Goal: Information Seeking & Learning: Learn about a topic

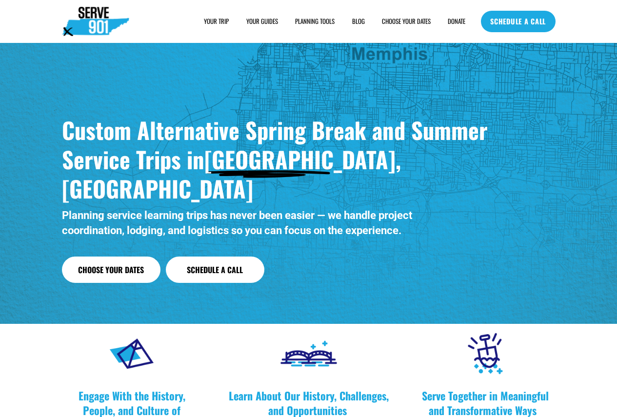
click at [210, 23] on span "YOUR TRIP" at bounding box center [216, 21] width 25 height 9
click at [0, 0] on span "SAMPLE SCHEDULE" at bounding box center [0, 0] width 0 height 0
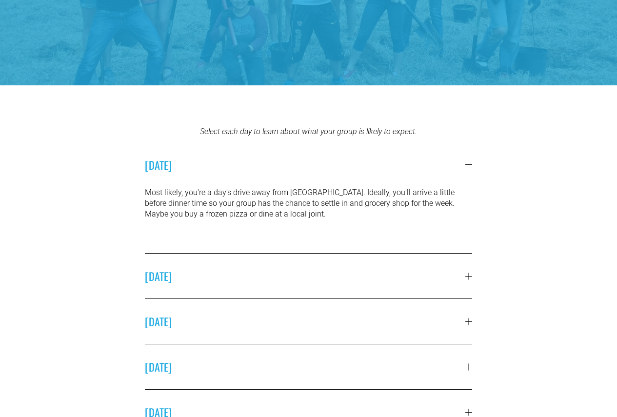
scroll to position [195, 0]
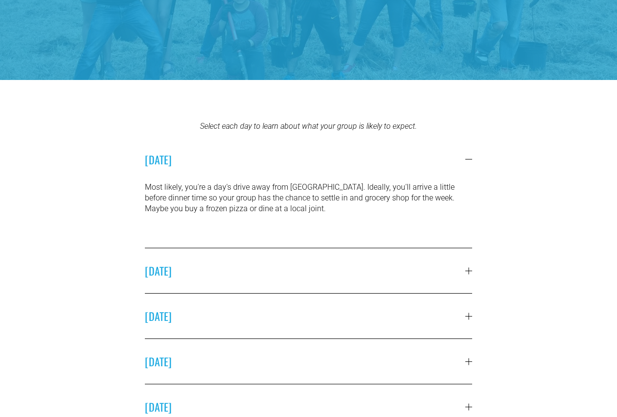
click at [460, 274] on span "SUNDAY" at bounding box center [305, 271] width 321 height 16
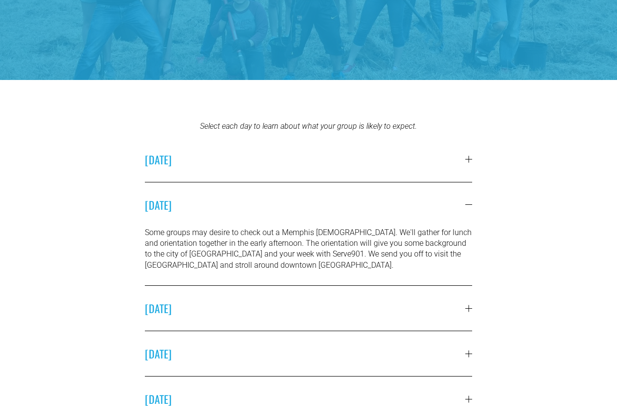
click at [462, 311] on span "MONDAY" at bounding box center [305, 309] width 321 height 16
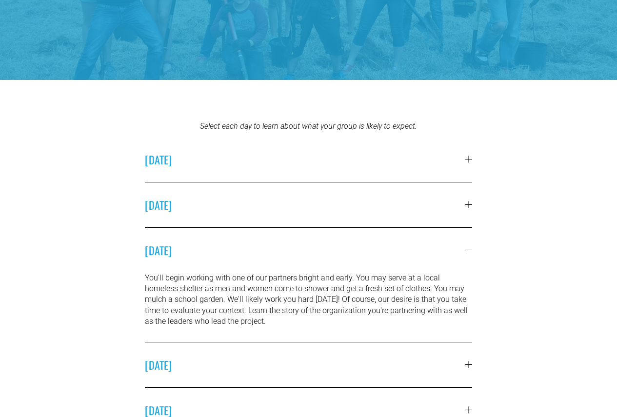
scroll to position [244, 0]
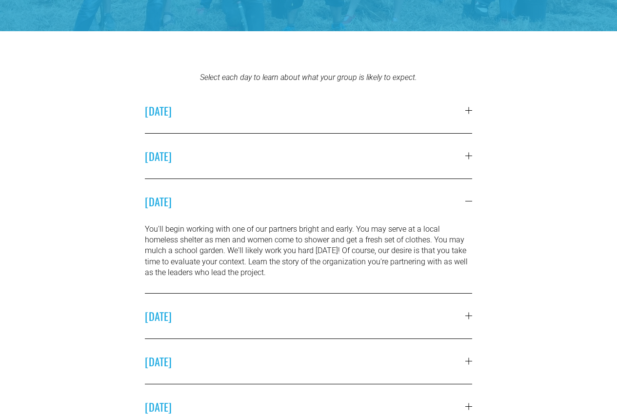
click at [467, 318] on div at bounding box center [468, 316] width 7 height 7
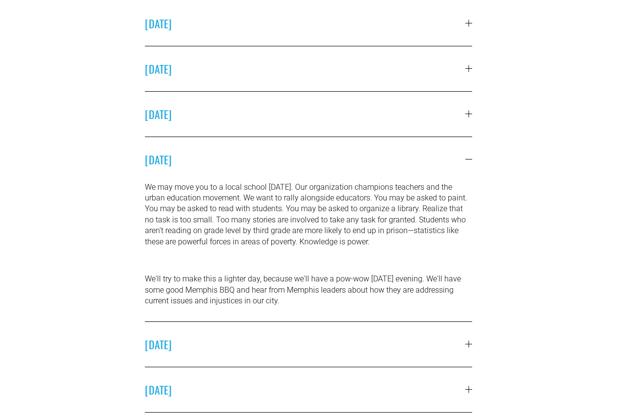
scroll to position [342, 0]
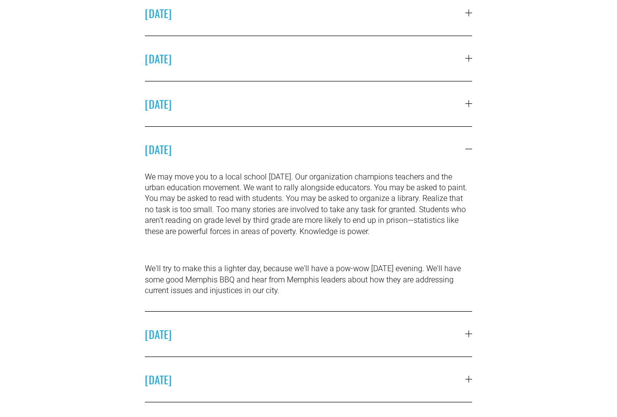
click at [467, 104] on div at bounding box center [468, 103] width 7 height 0
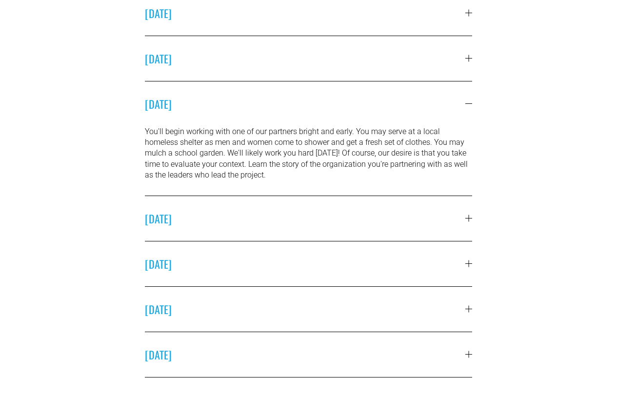
click at [465, 261] on div at bounding box center [468, 264] width 7 height 7
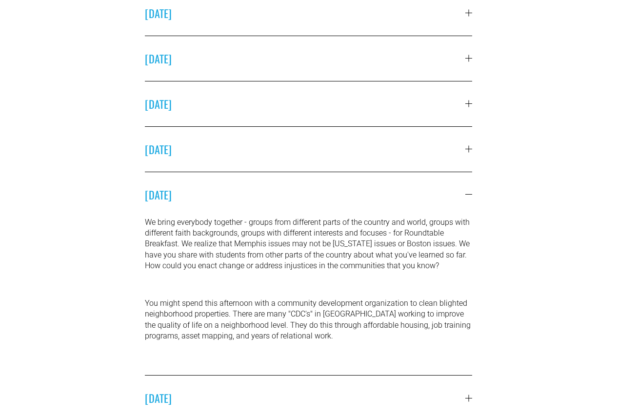
click at [465, 197] on div at bounding box center [468, 194] width 7 height 7
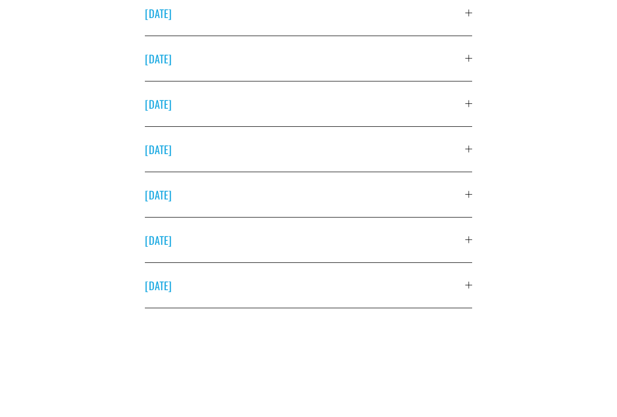
click at [467, 241] on div at bounding box center [468, 240] width 7 height 7
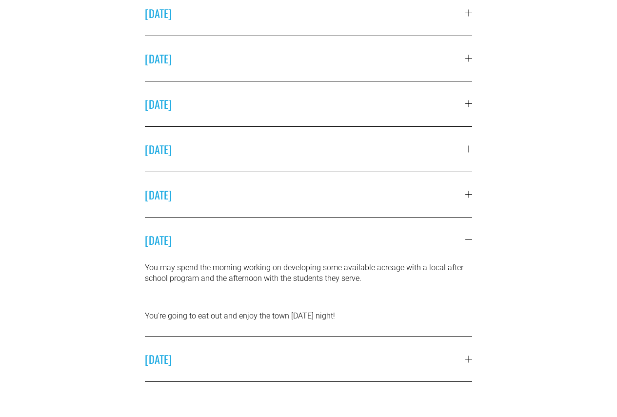
click at [467, 241] on div at bounding box center [468, 240] width 7 height 7
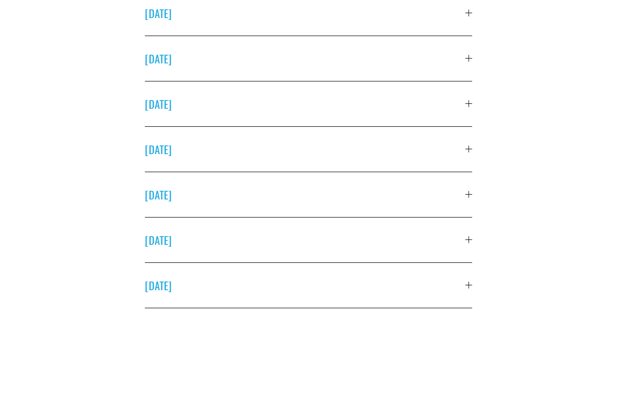
click at [471, 293] on button "FRIDAY" at bounding box center [308, 285] width 327 height 45
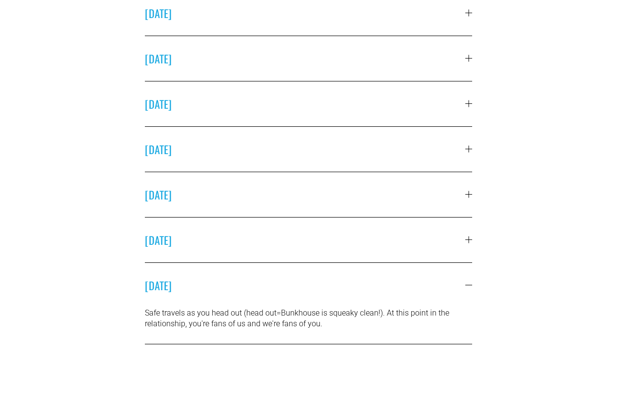
click at [470, 288] on div at bounding box center [468, 285] width 7 height 7
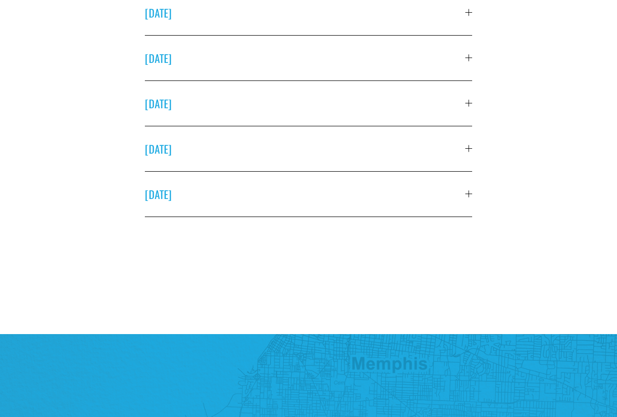
scroll to position [439, 0]
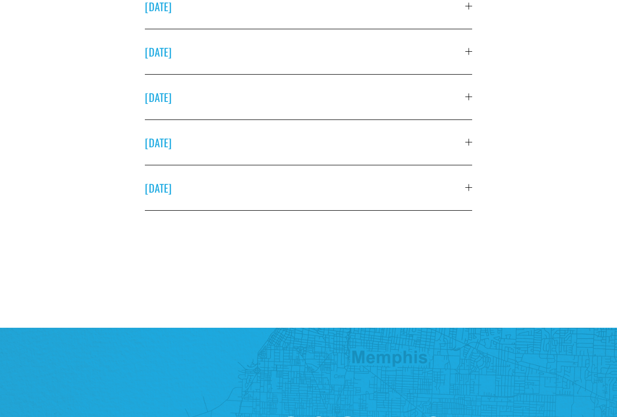
click at [470, 191] on div at bounding box center [468, 187] width 7 height 7
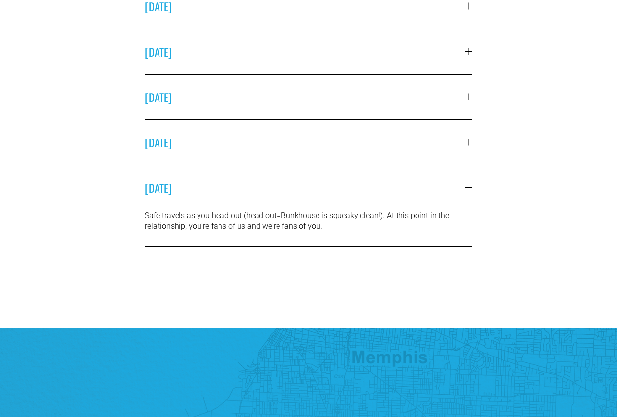
click at [470, 188] on div at bounding box center [468, 187] width 7 height 0
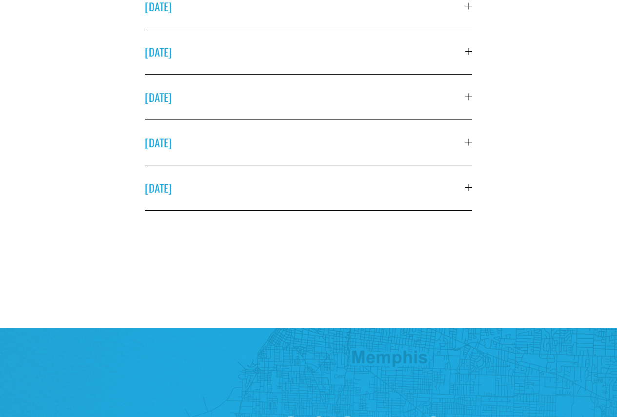
click at [469, 146] on div at bounding box center [468, 142] width 7 height 7
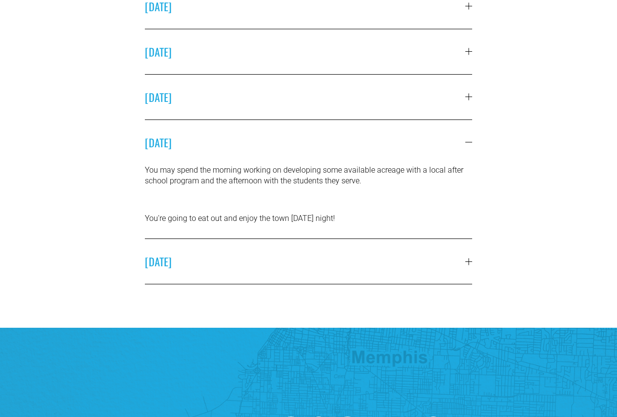
click at [464, 143] on span "THURSDAY" at bounding box center [305, 143] width 321 height 16
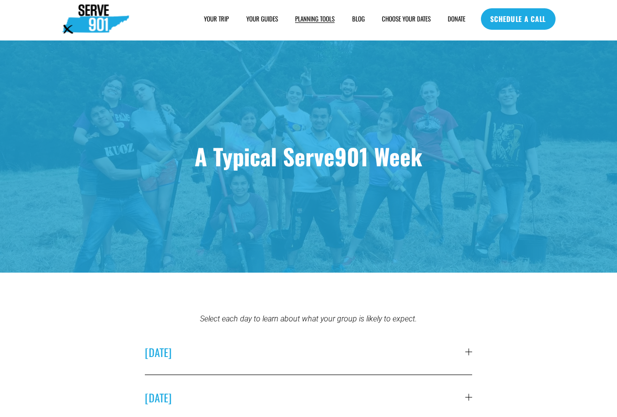
scroll to position [0, 0]
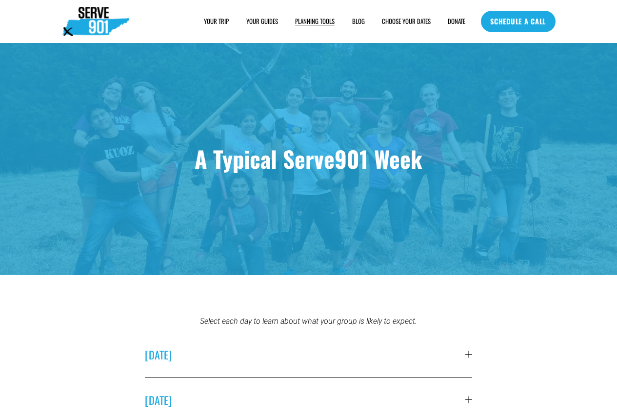
click at [104, 14] on img at bounding box center [95, 21] width 67 height 29
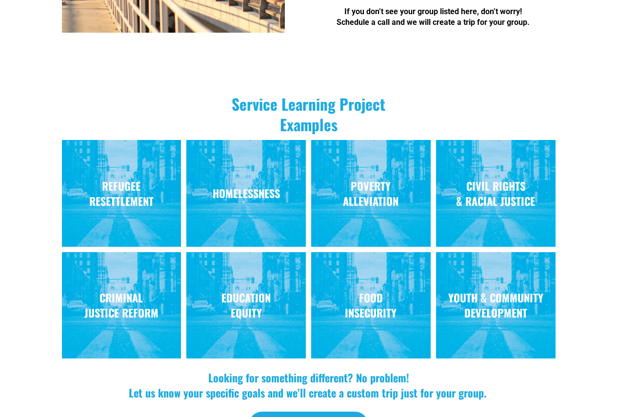
scroll to position [829, 0]
